Goal: Feedback & Contribution: Submit feedback/report problem

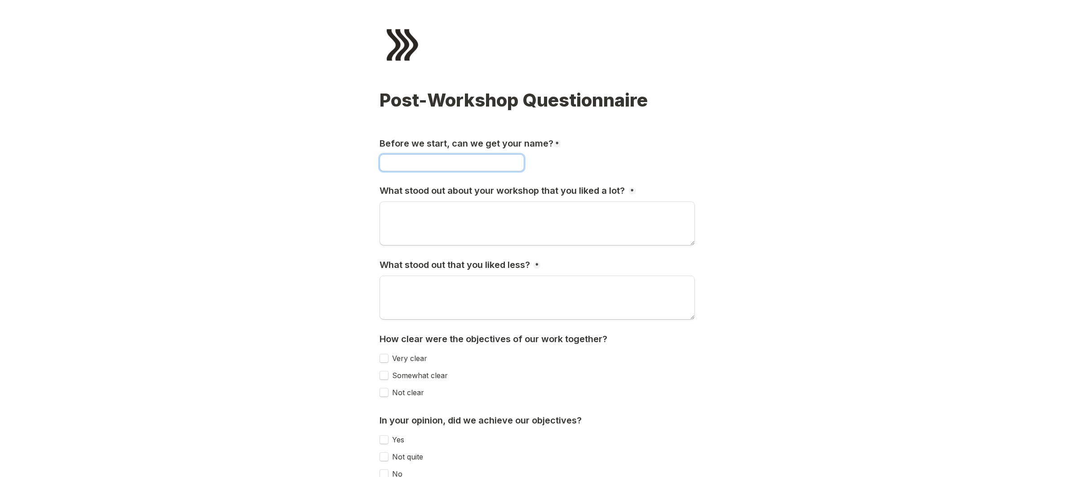
type input "[PERSON_NAME]"
click at [396, 219] on textarea "What stood out about your workshop that you liked a lot?" at bounding box center [537, 223] width 315 height 43
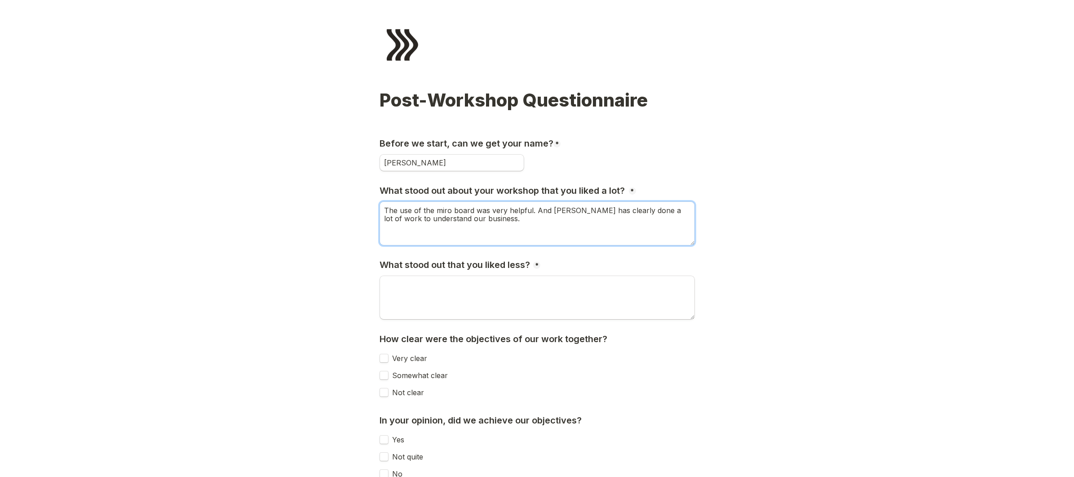
type textarea "The use of the miro board was very helpful. And [PERSON_NAME] has clearly done …"
click at [419, 281] on textarea "What stood out that you liked less?" at bounding box center [537, 297] width 315 height 43
type textarea "O"
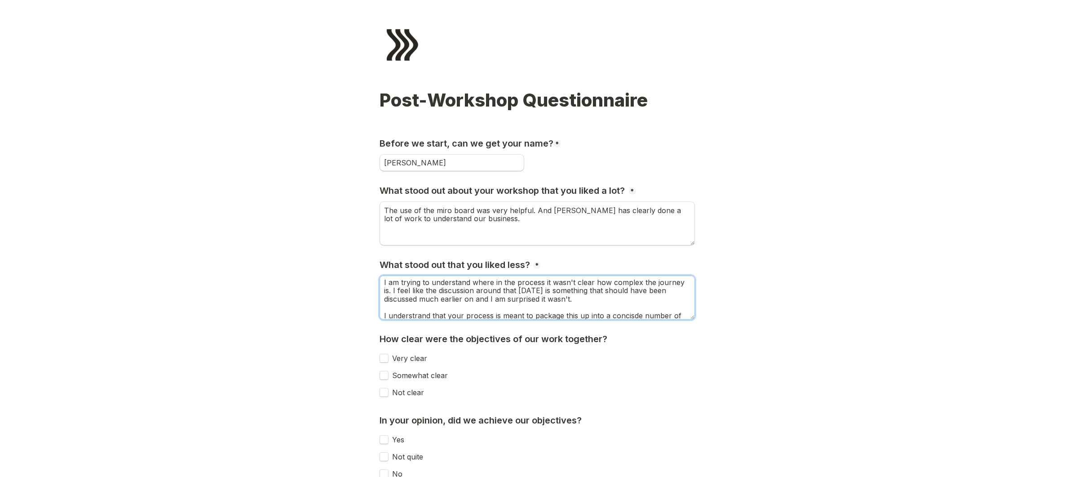
scroll to position [10, 0]
click at [412, 306] on textarea "I am trying to understand where in the process it wasn't clear how complex the …" at bounding box center [537, 297] width 315 height 43
click at [622, 304] on textarea "I am trying to understand where in the process it wasn't clear how complex the …" at bounding box center [537, 297] width 315 height 43
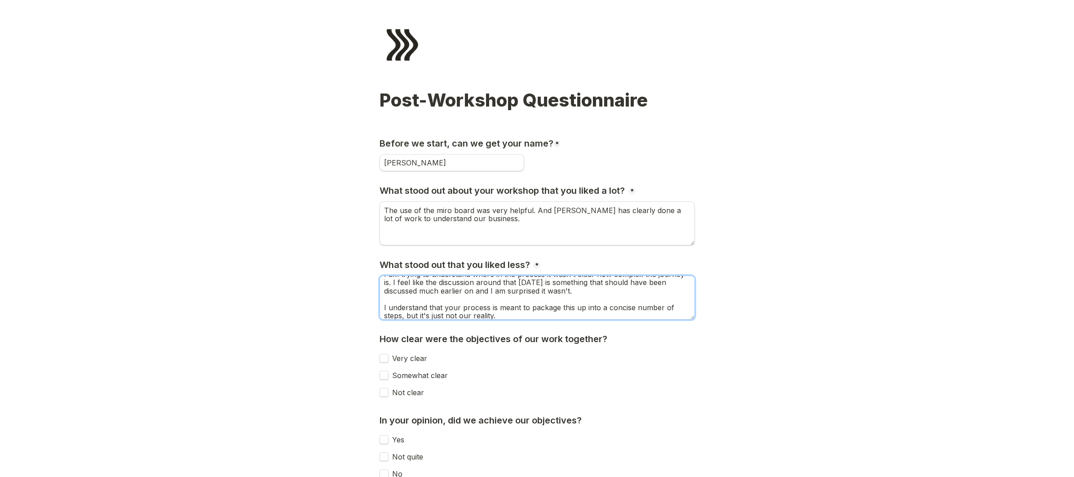
click at [576, 309] on textarea "I am trying to understand where in the process it wasn't clear how complex the …" at bounding box center [537, 297] width 315 height 43
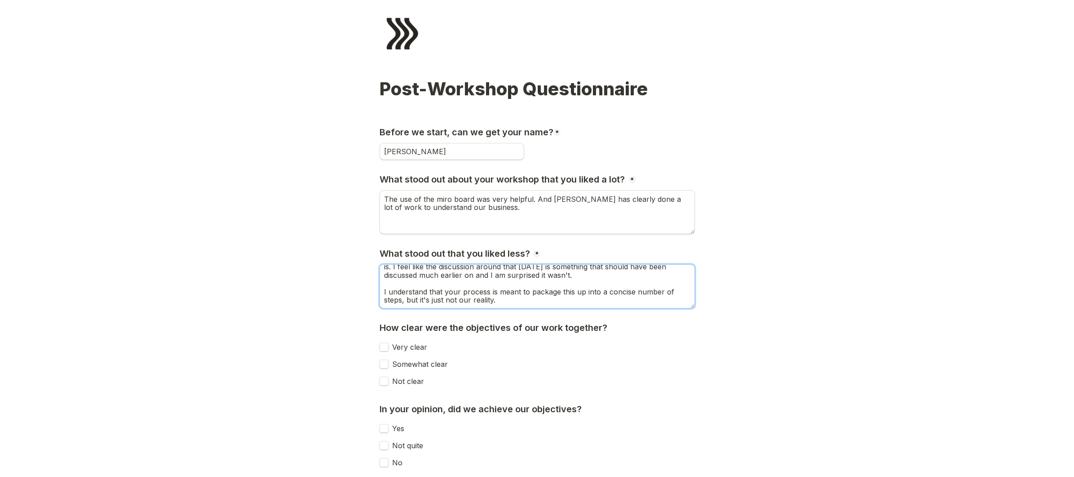
click at [541, 297] on textarea "I am trying to understand where in the process it wasn't clear how complex the …" at bounding box center [537, 286] width 315 height 43
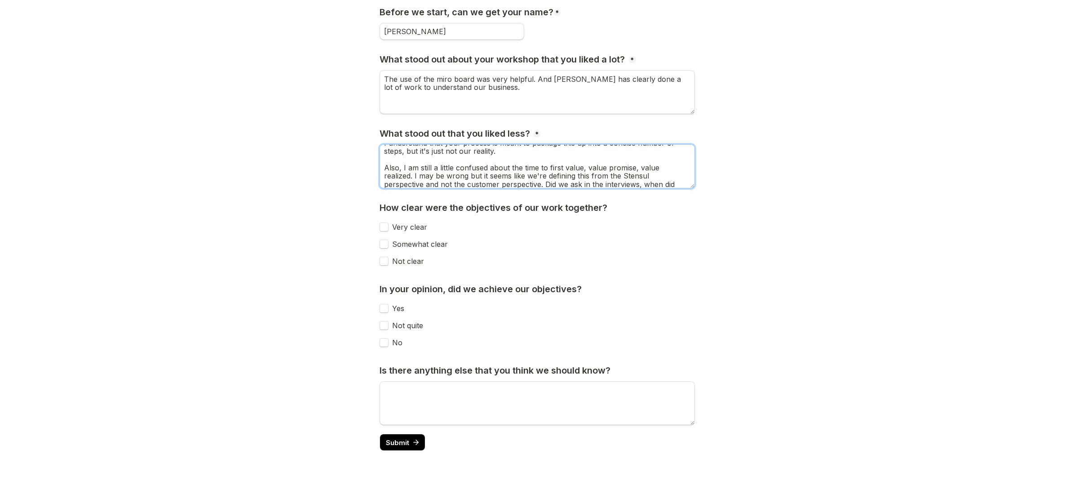
scroll to position [52, 0]
click at [579, 183] on textarea "I am trying to understand where in the process it wasn't clear how complex the …" at bounding box center [537, 166] width 315 height 43
drag, startPoint x: 577, startPoint y: 175, endPoint x: 587, endPoint y: 210, distance: 36.7
click at [587, 210] on div "Post-Workshop Questionnaire Before we start, can we get your name? * Required […" at bounding box center [537, 194] width 315 height 471
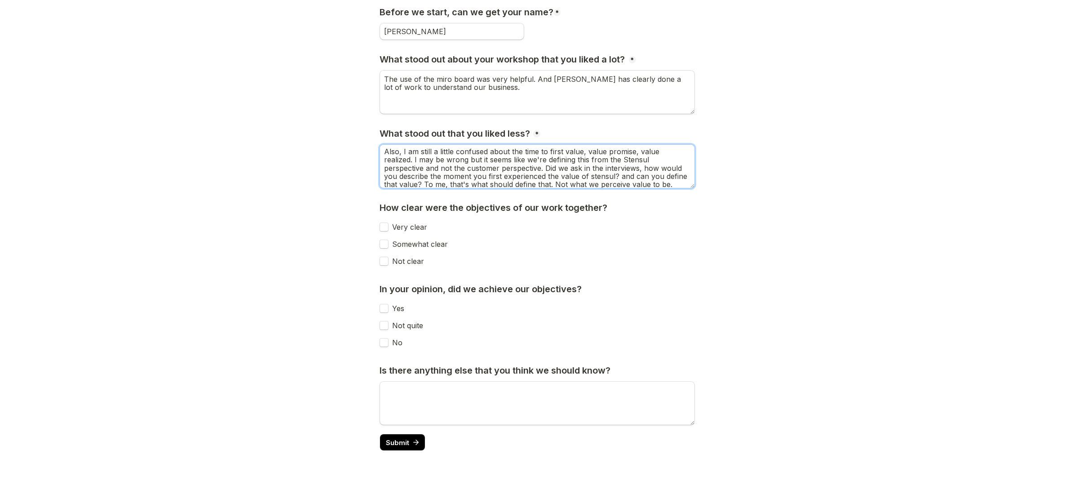
type textarea "I am trying to understand where in the process it wasn't clear how complex the …"
click at [385, 227] on input "Very clear" at bounding box center [384, 226] width 9 height 9
checkbox input "true"
click at [386, 324] on input "Not quite" at bounding box center [384, 325] width 9 height 9
checkbox input "true"
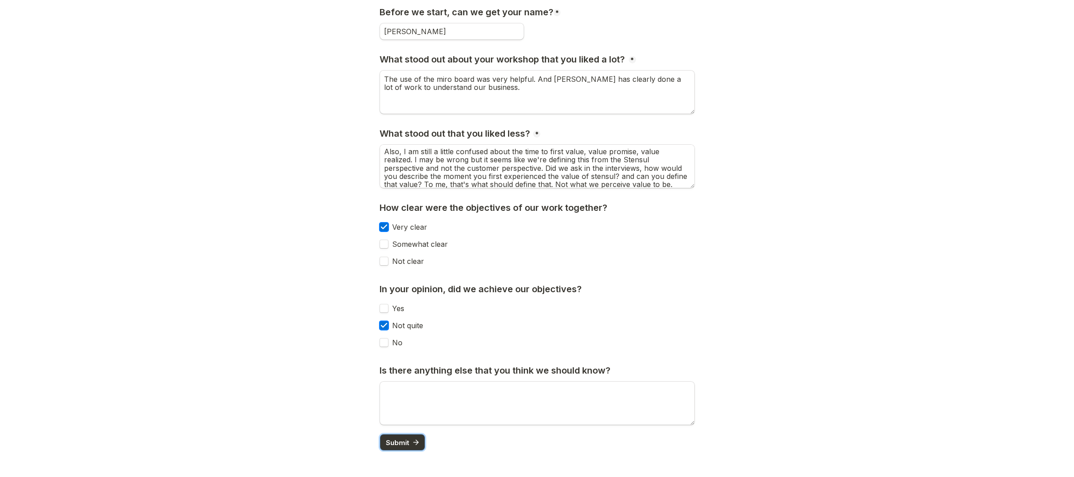
click at [396, 439] on span "Submit" at bounding box center [397, 442] width 23 height 7
